Goal: Task Accomplishment & Management: Use online tool/utility

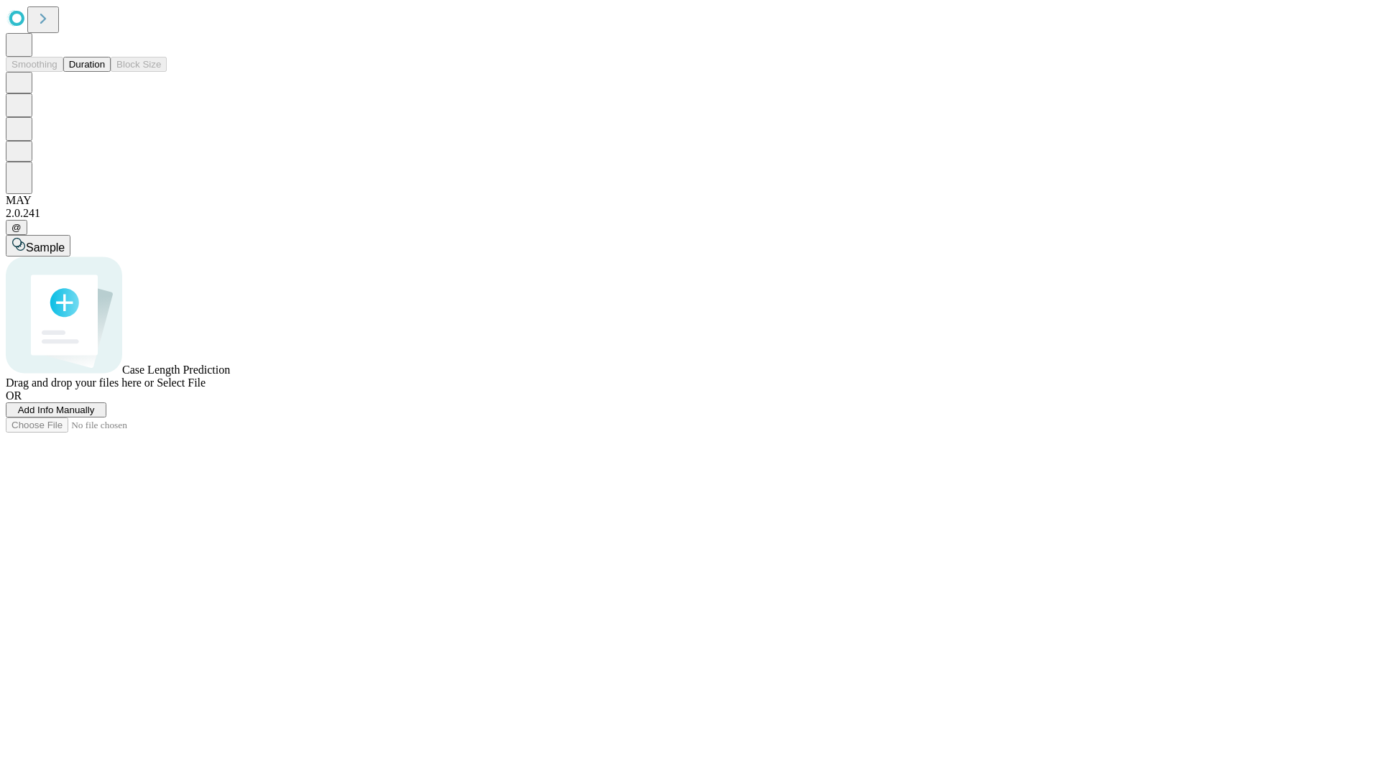
click at [105, 72] on button "Duration" at bounding box center [86, 64] width 47 height 15
click at [95, 416] on span "Add Info Manually" at bounding box center [56, 410] width 77 height 11
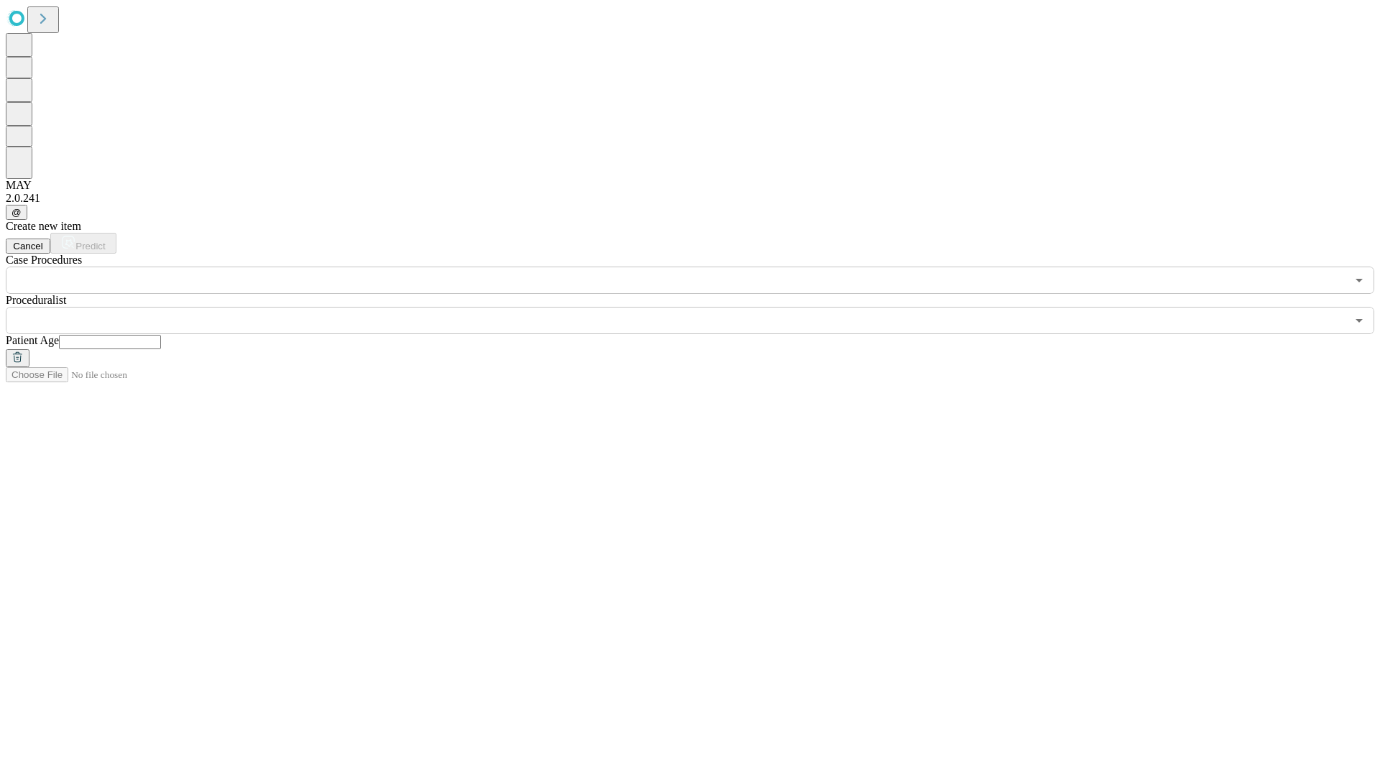
click at [161, 335] on input "text" at bounding box center [110, 342] width 102 height 14
type input "**"
click at [700, 307] on input "text" at bounding box center [676, 320] width 1341 height 27
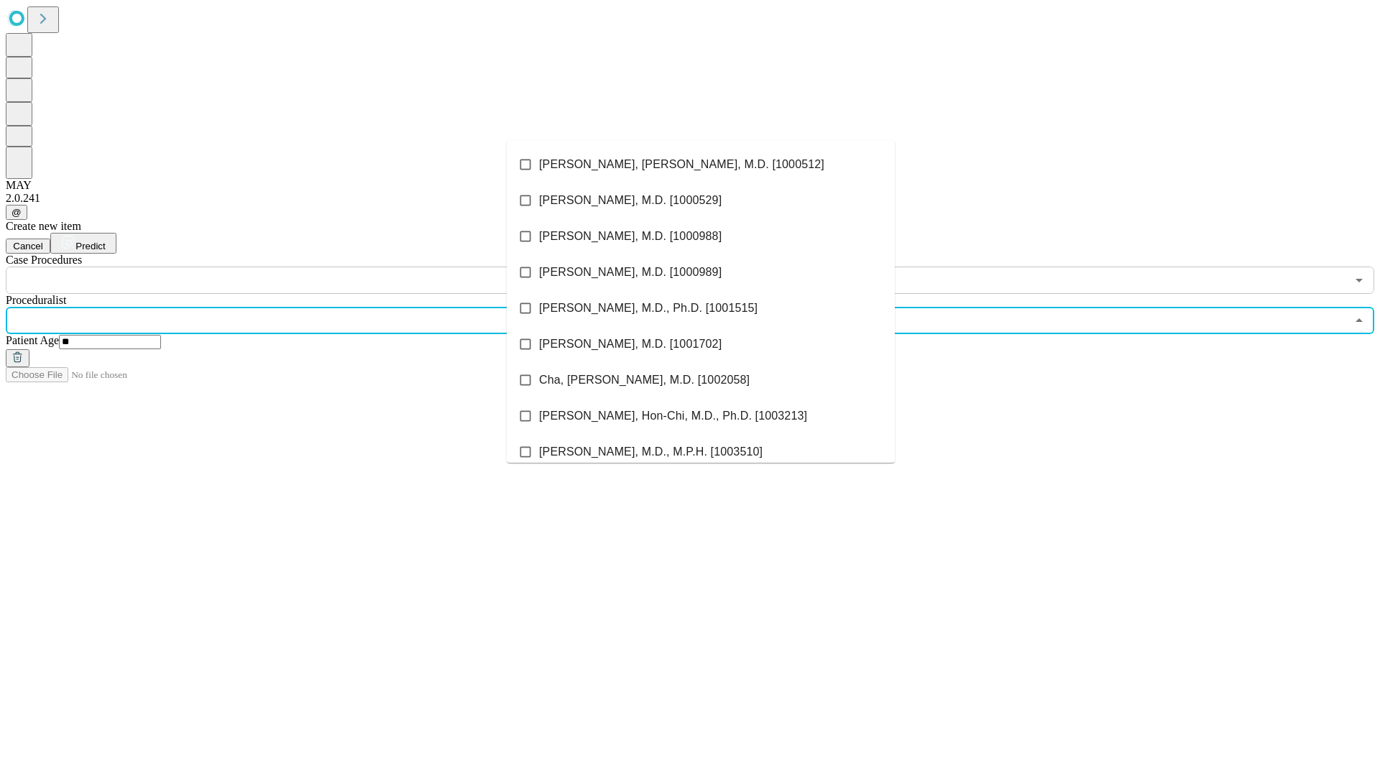
click at [701, 165] on li "[PERSON_NAME], [PERSON_NAME], M.D. [1000512]" at bounding box center [701, 165] width 388 height 36
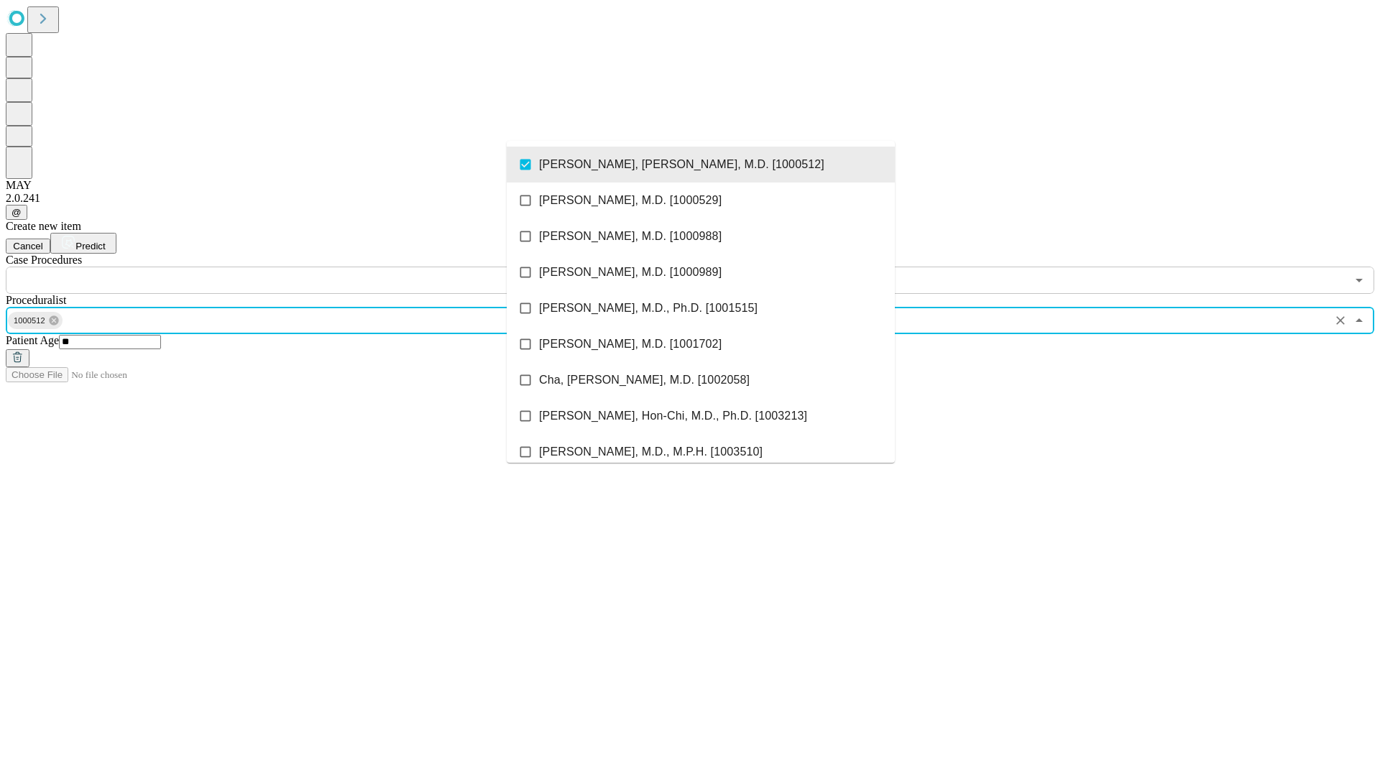
click at [302, 267] on input "text" at bounding box center [676, 280] width 1341 height 27
